Goal: Task Accomplishment & Management: Manage account settings

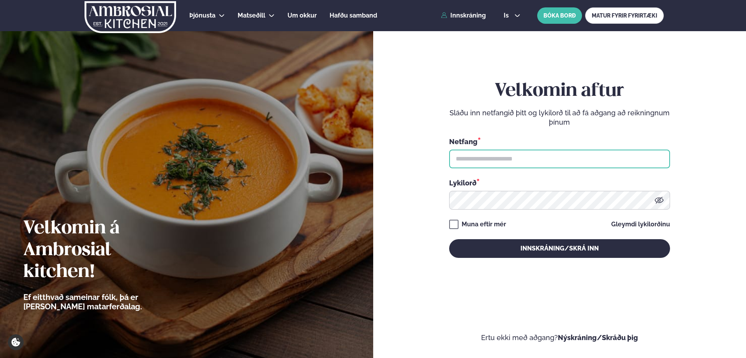
drag, startPoint x: 495, startPoint y: 159, endPoint x: 497, endPoint y: 151, distance: 7.9
click at [495, 159] on input "text" at bounding box center [559, 159] width 221 height 19
type input "**********"
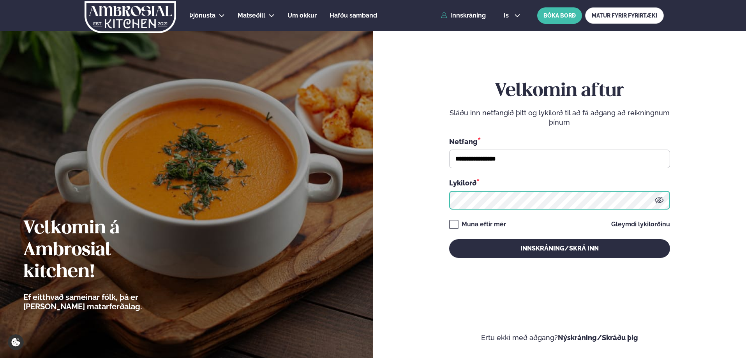
click at [449, 239] on button "Innskráning/Skrá inn" at bounding box center [559, 248] width 221 height 19
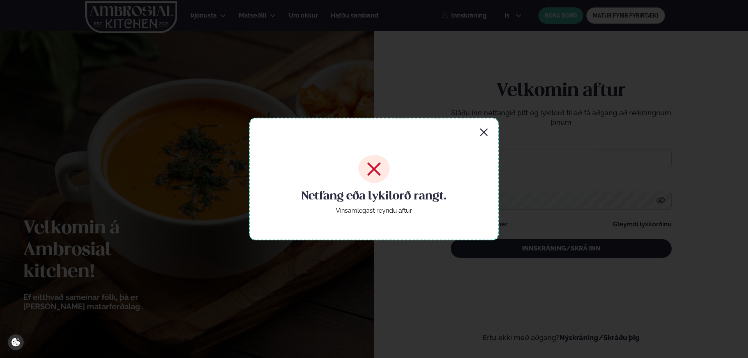
click at [488, 136] on icon "button" at bounding box center [483, 132] width 9 height 9
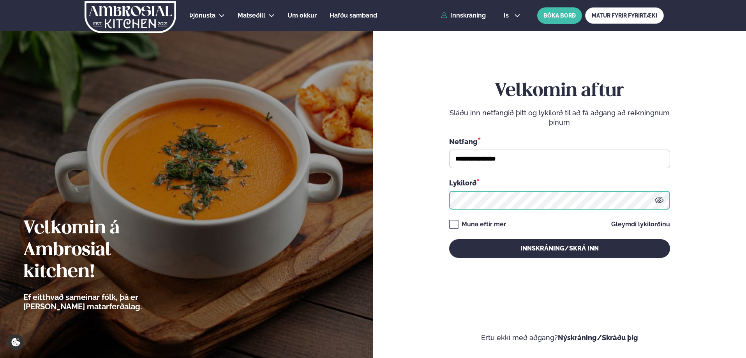
click at [382, 200] on div "**********" at bounding box center [559, 179] width 373 height 358
click at [449, 239] on button "Innskráning/Skrá inn" at bounding box center [559, 248] width 221 height 19
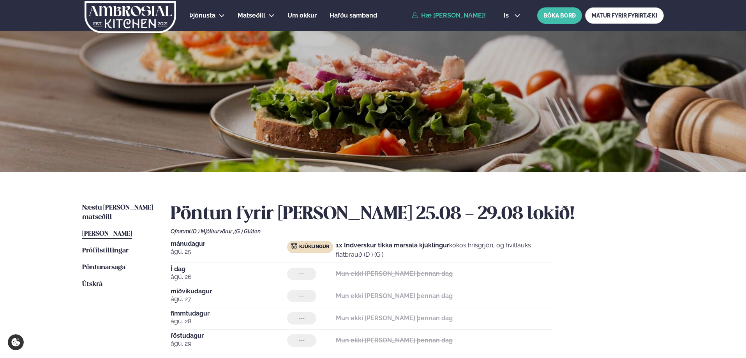
click at [90, 231] on span "[PERSON_NAME]" at bounding box center [107, 234] width 50 height 7
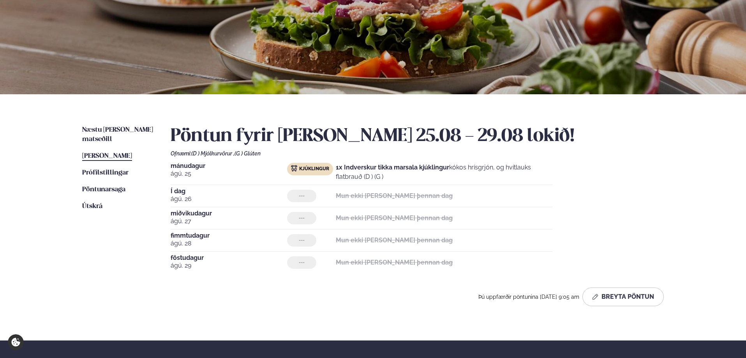
scroll to position [117, 0]
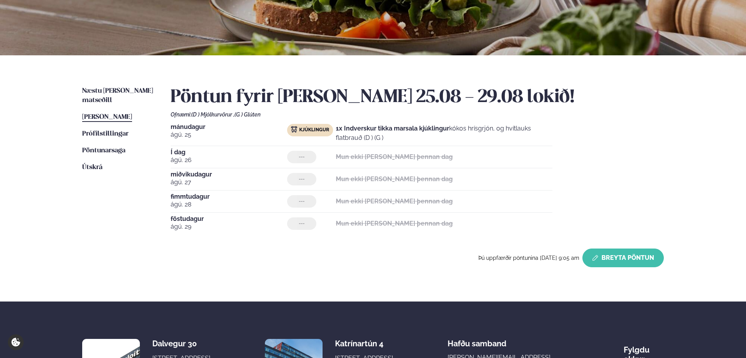
click at [621, 258] on button "Breyta Pöntun" at bounding box center [623, 258] width 81 height 19
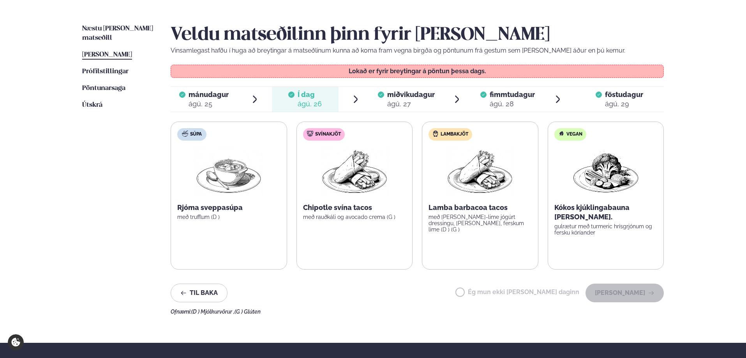
scroll to position [195, 0]
